Goal: Find specific fact: Find specific fact

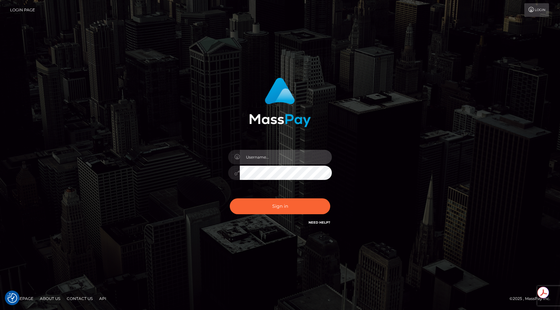
type input "egblue"
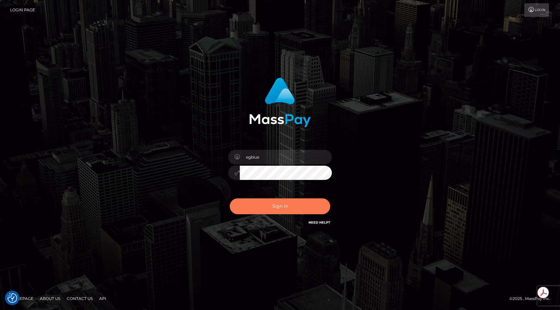
click at [280, 201] on button "Sign in" at bounding box center [280, 207] width 100 height 16
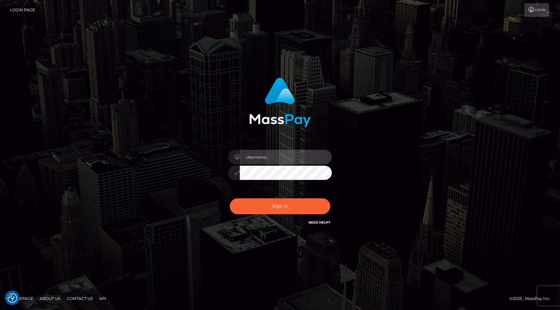
type input "egblue"
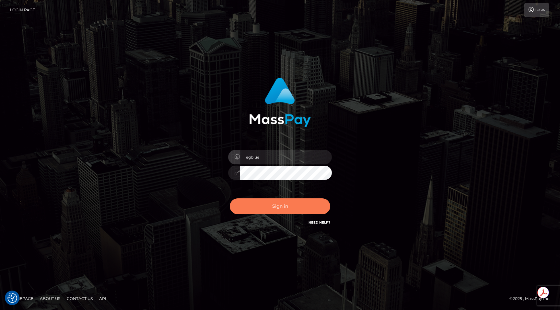
click at [280, 201] on button "Sign in" at bounding box center [280, 207] width 100 height 16
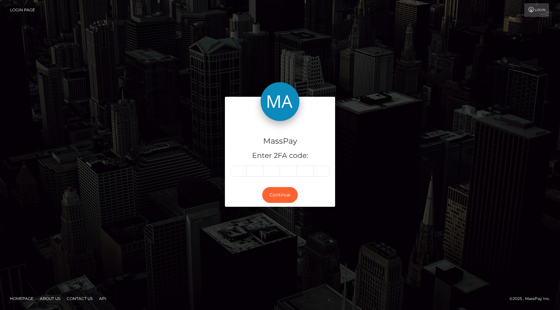
click at [236, 174] on input "text" at bounding box center [238, 171] width 17 height 11
type input "3"
type input "2"
type input "4"
type input "2"
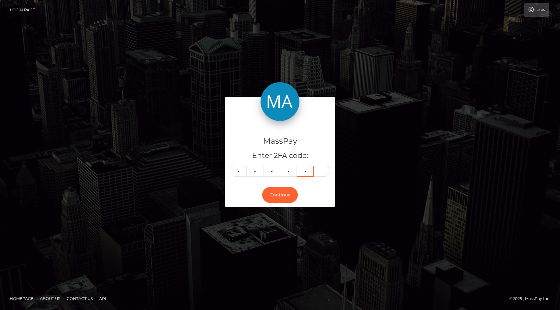
type input "5"
type input "6"
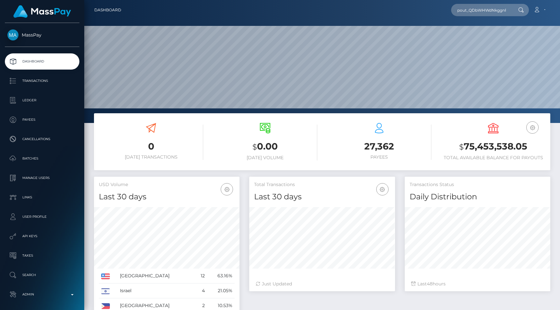
scroll to position [115, 145]
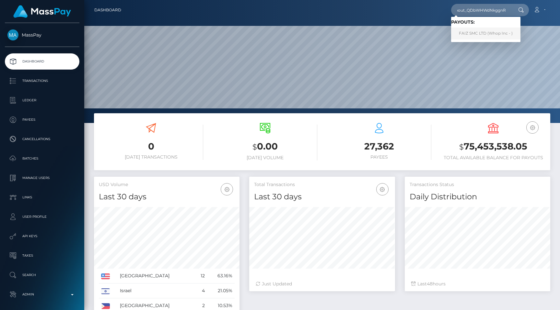
type input "pout_QDbWHWdNkggnR"
click at [490, 39] on link "FAIZ SMC LTD (Whop Inc - )" at bounding box center [485, 34] width 69 height 12
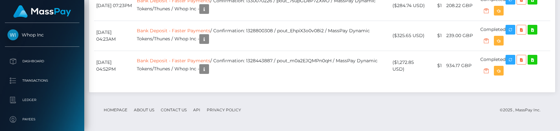
scroll to position [1221, 0]
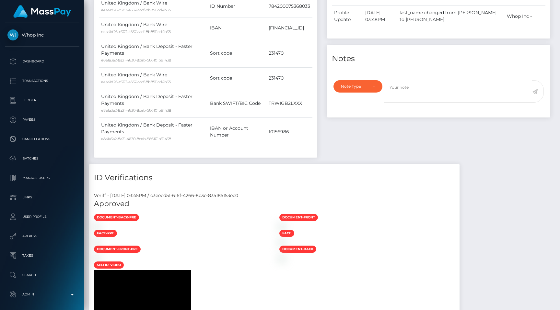
scroll to position [178, 0]
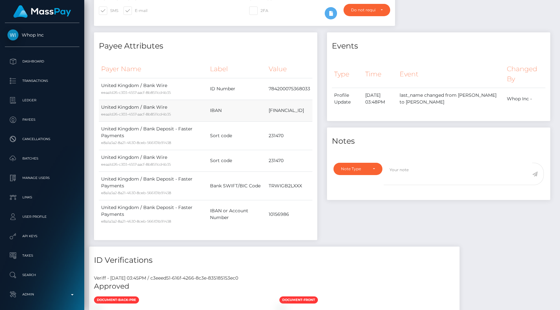
click at [285, 109] on td "[FINANCIAL_ID]" at bounding box center [289, 111] width 46 height 22
click at [266, 215] on td "10156986" at bounding box center [289, 214] width 46 height 28
click at [281, 196] on td "TRWIGB2LXXX" at bounding box center [289, 186] width 46 height 28
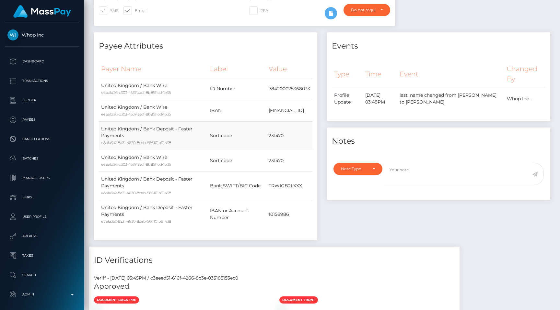
click at [266, 135] on td "231470" at bounding box center [289, 135] width 46 height 28
copy td "231470"
click at [276, 189] on td "TRWIGB2LXXX" at bounding box center [289, 186] width 46 height 28
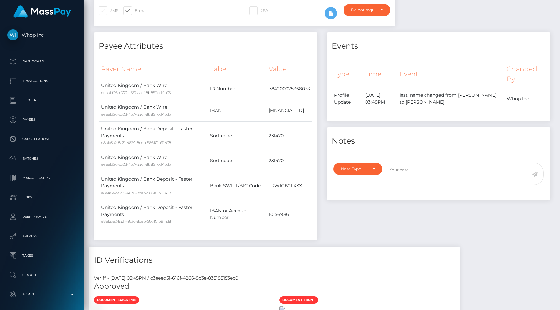
copy td "TRWIGB2LXXX"
click at [266, 215] on td "10156986" at bounding box center [289, 214] width 46 height 28
copy td "10156986"
